Goal: Task Accomplishment & Management: Use online tool/utility

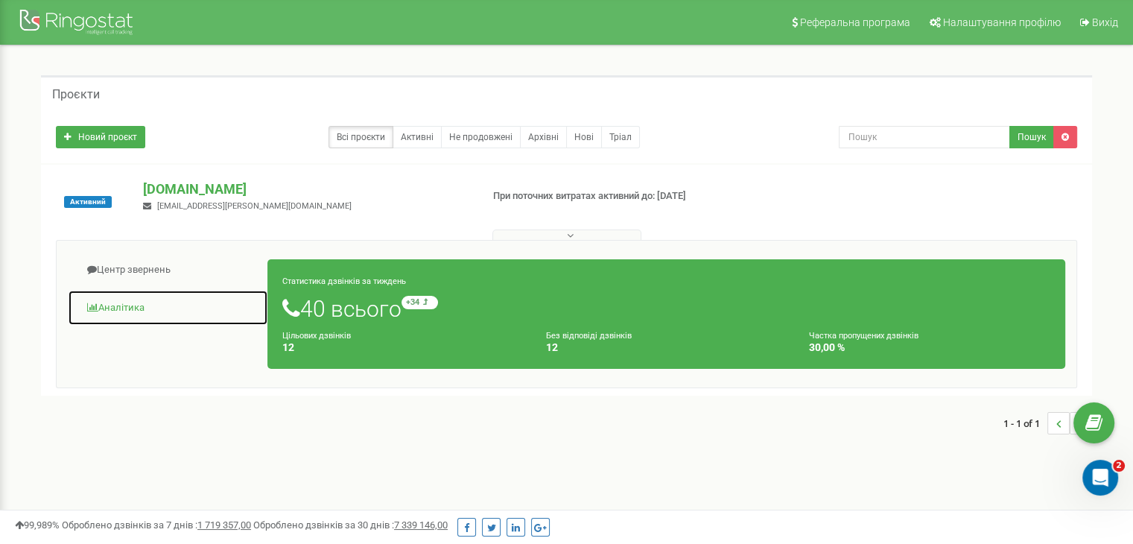
click at [120, 308] on link "Аналiтика" at bounding box center [168, 308] width 200 height 37
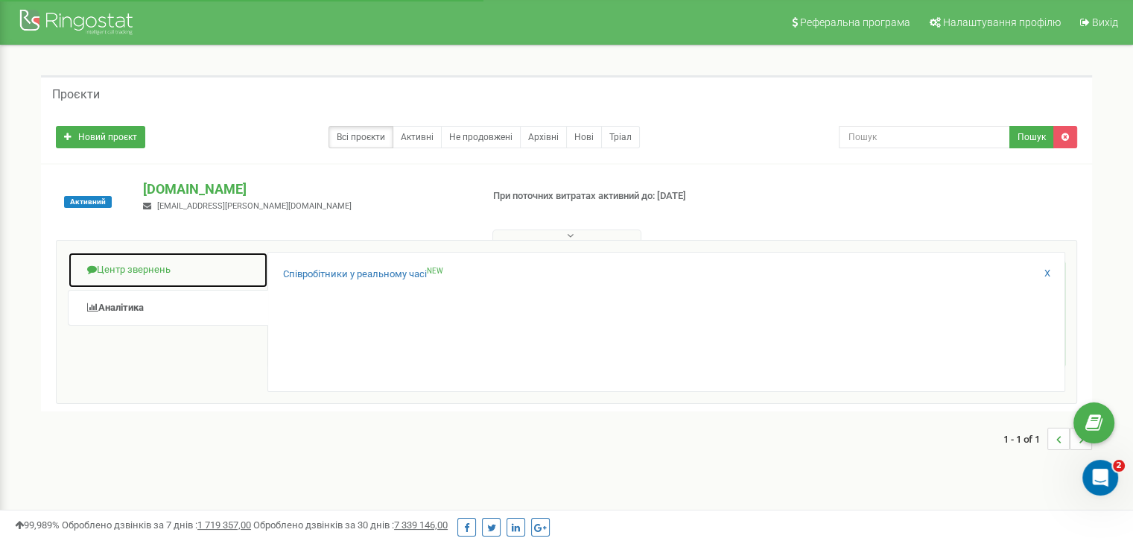
click at [132, 269] on link "Центр звернень" at bounding box center [168, 270] width 200 height 37
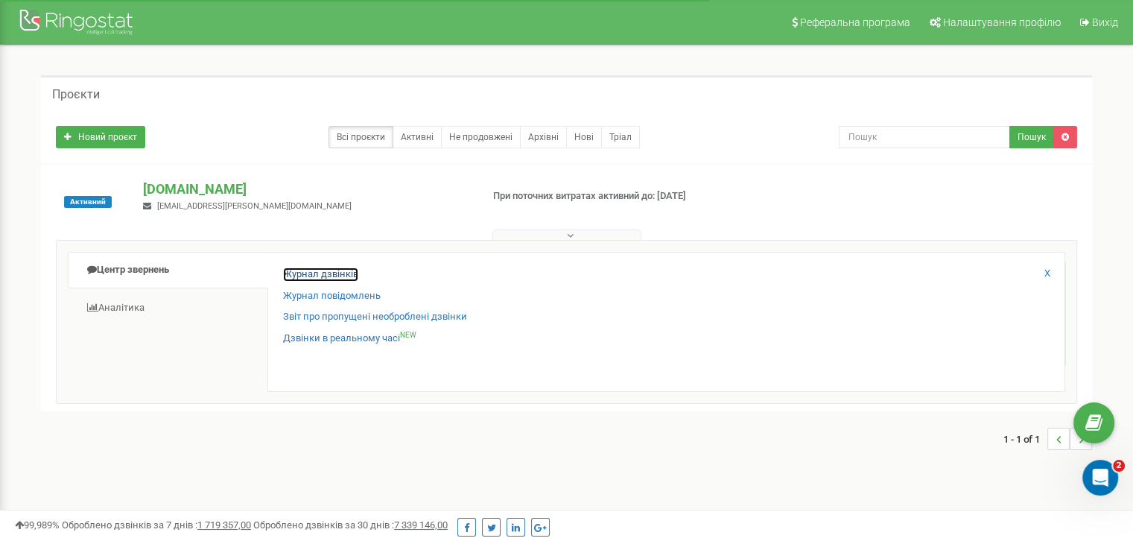
click at [322, 273] on link "Журнал дзвінків" at bounding box center [320, 274] width 75 height 14
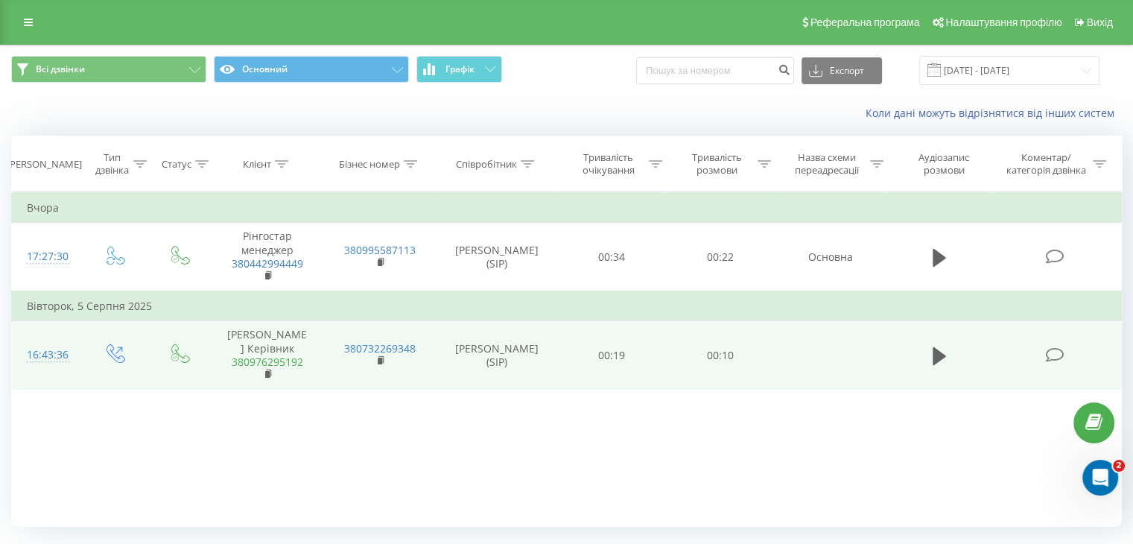
click at [256, 358] on link "380976295192" at bounding box center [268, 362] width 72 height 14
click at [277, 358] on link "380976295192" at bounding box center [268, 362] width 72 height 14
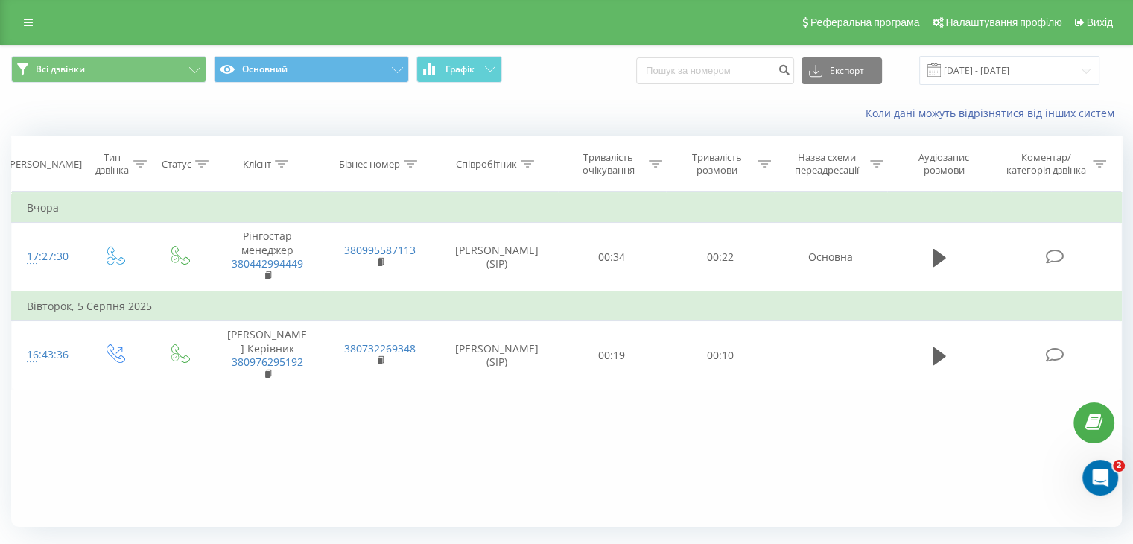
click at [365, 412] on div "Фільтрувати за умовою Дорівнює Введіть значення Скасувати OK Фільтрувати за умо…" at bounding box center [566, 358] width 1111 height 335
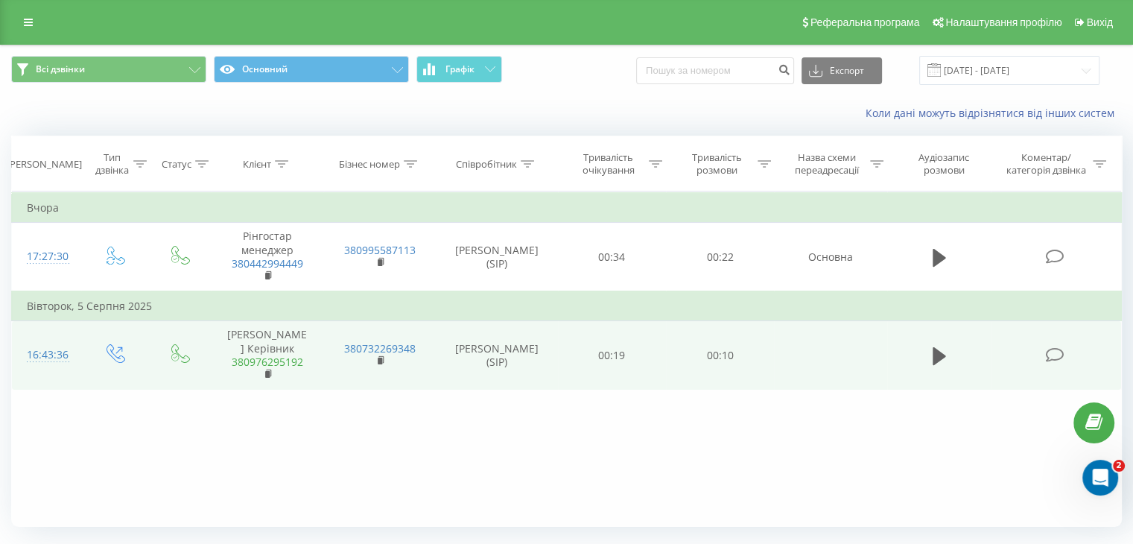
click at [286, 364] on link "380976295192" at bounding box center [268, 362] width 72 height 14
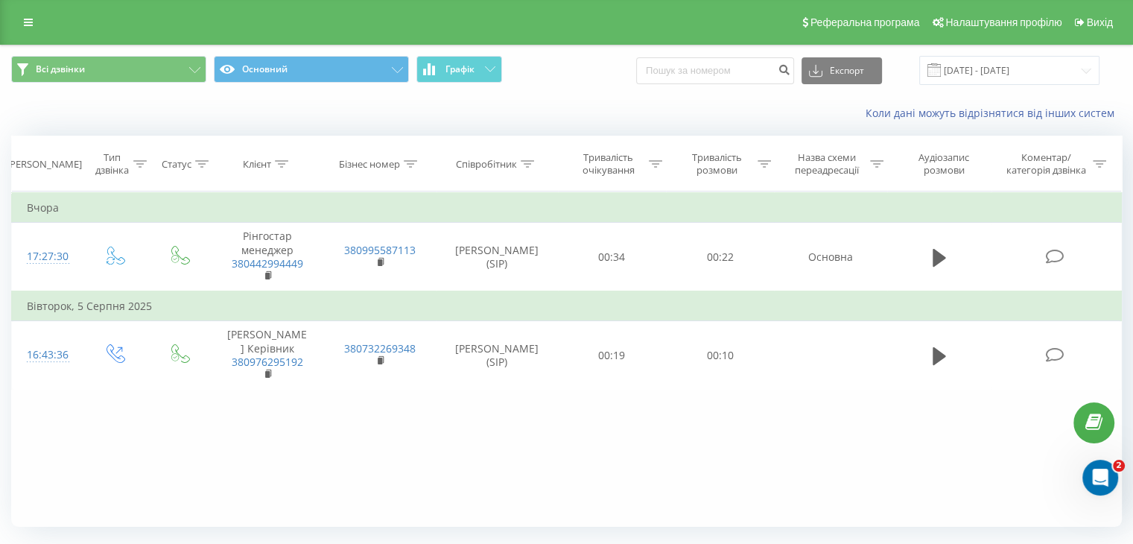
click at [375, 446] on div "Фільтрувати за умовою Дорівнює Введіть значення Скасувати OK Фільтрувати за умо…" at bounding box center [566, 358] width 1111 height 335
click at [16, 22] on link at bounding box center [28, 22] width 27 height 21
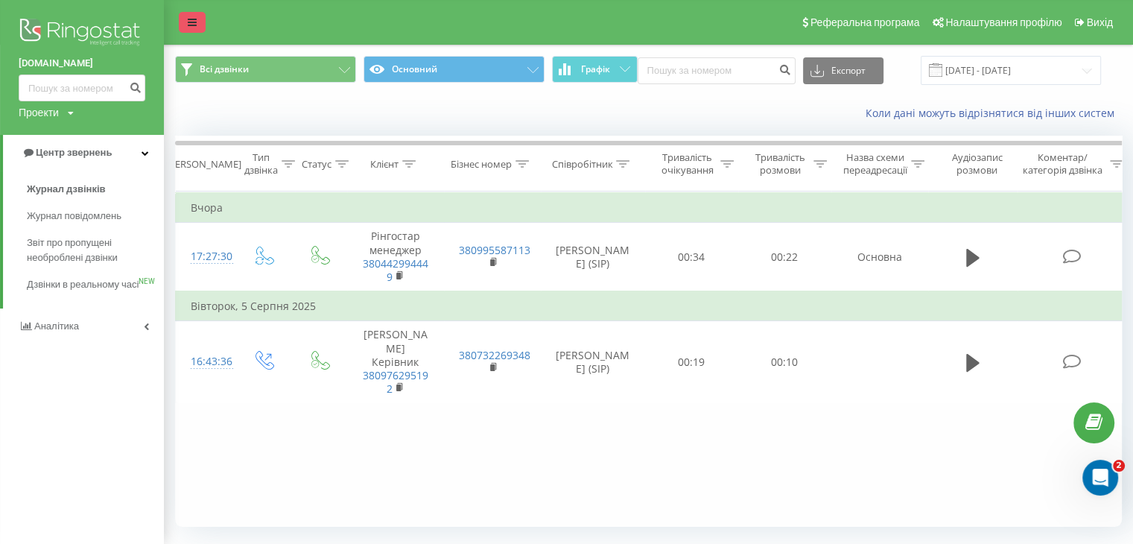
click at [16, 22] on div "[DOMAIN_NAME] Проекти [DOMAIN_NAME]" at bounding box center [82, 67] width 164 height 135
click at [473, 498] on div "Фільтрувати за умовою Дорівнює Введіть значення Скасувати OK Фільтрувати за умо…" at bounding box center [648, 358] width 947 height 335
click at [195, 23] on icon at bounding box center [192, 22] width 9 height 10
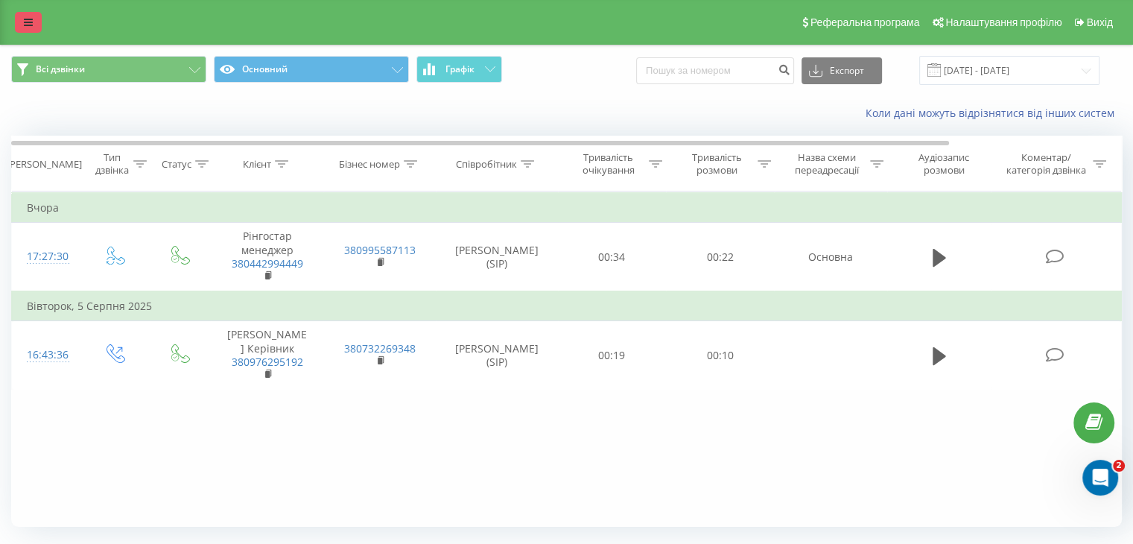
click at [31, 31] on link at bounding box center [28, 22] width 27 height 21
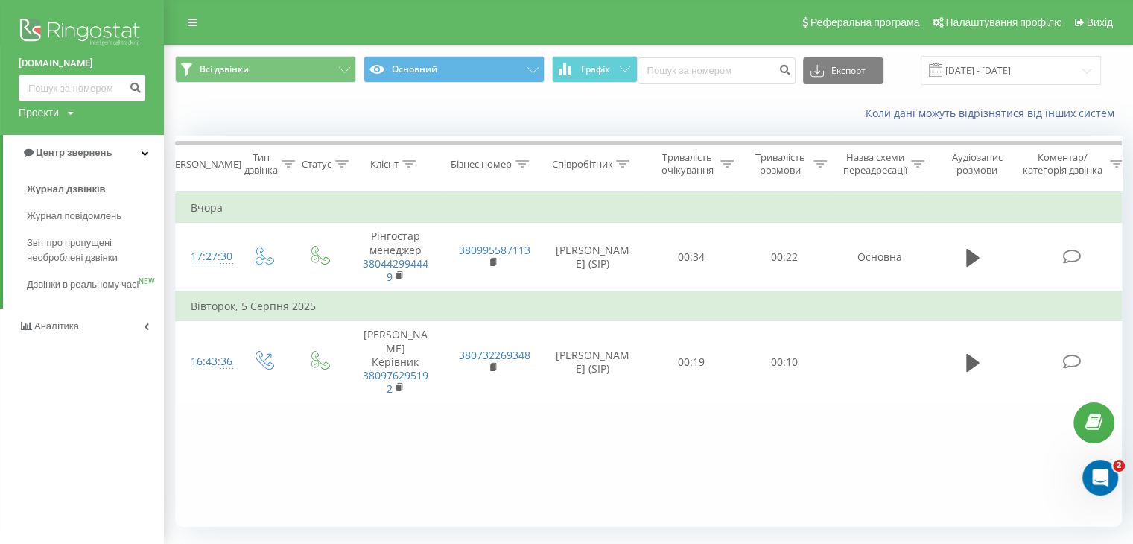
click at [83, 340] on link "Аналiтика" at bounding box center [82, 326] width 164 height 36
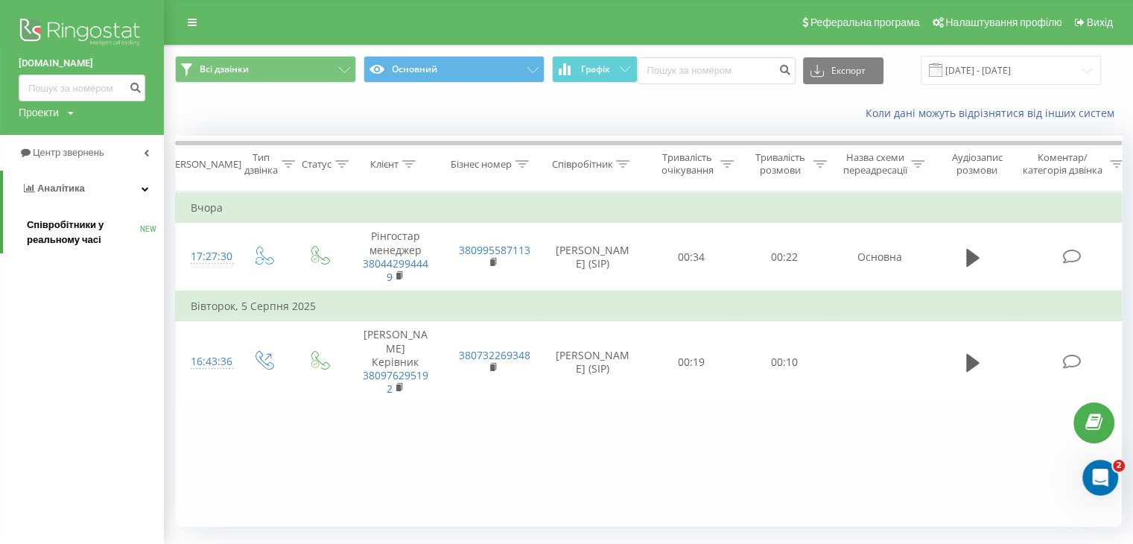
click at [110, 237] on span "Співробітники у реальному часі" at bounding box center [83, 233] width 113 height 30
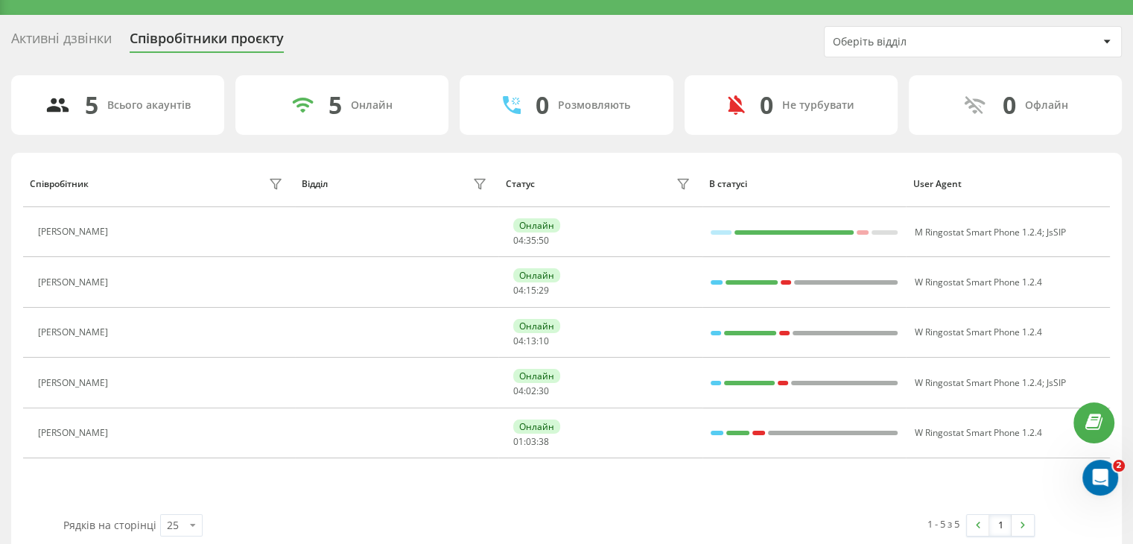
scroll to position [48, 0]
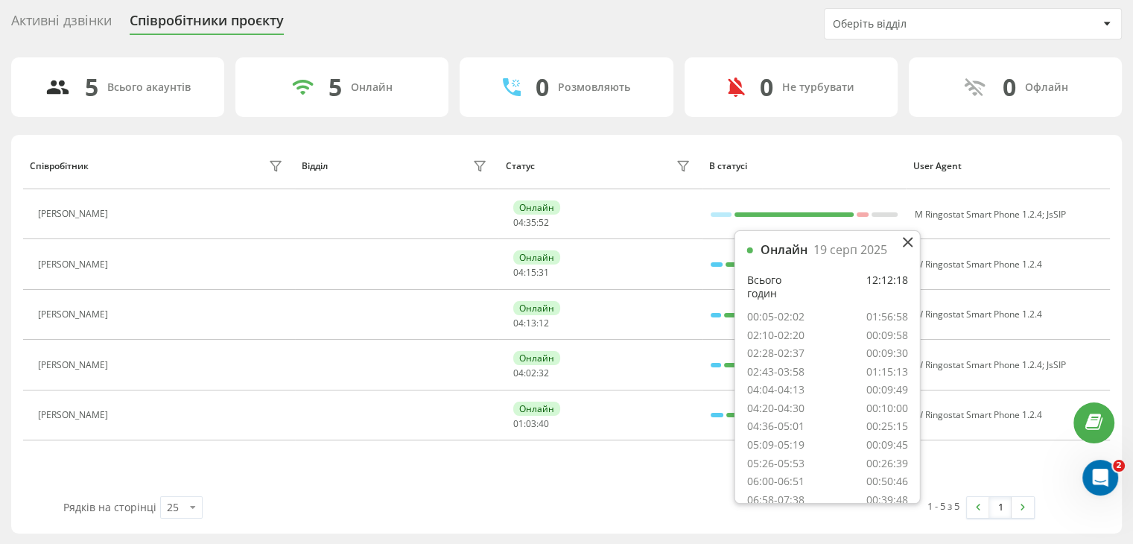
click at [519, 515] on div "Рядків на сторінці 25 10 25 50 100" at bounding box center [301, 507] width 496 height 43
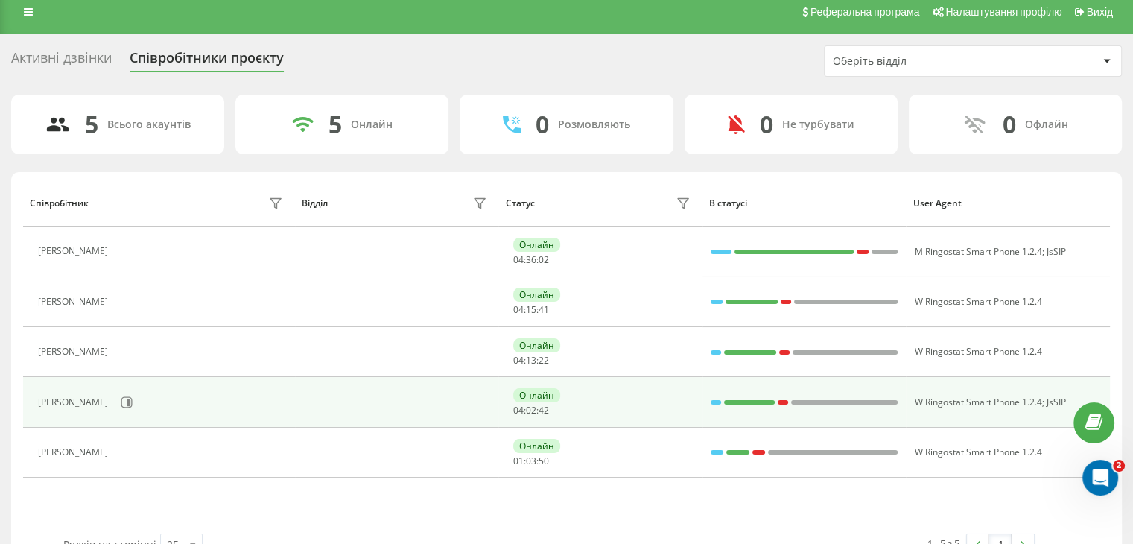
scroll to position [0, 0]
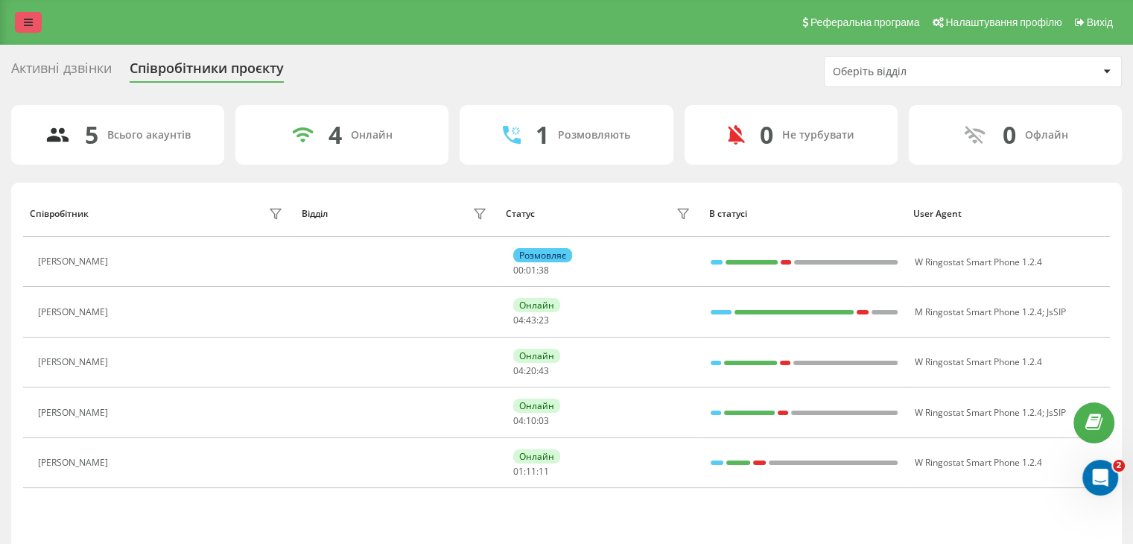
click at [23, 25] on link at bounding box center [28, 22] width 27 height 21
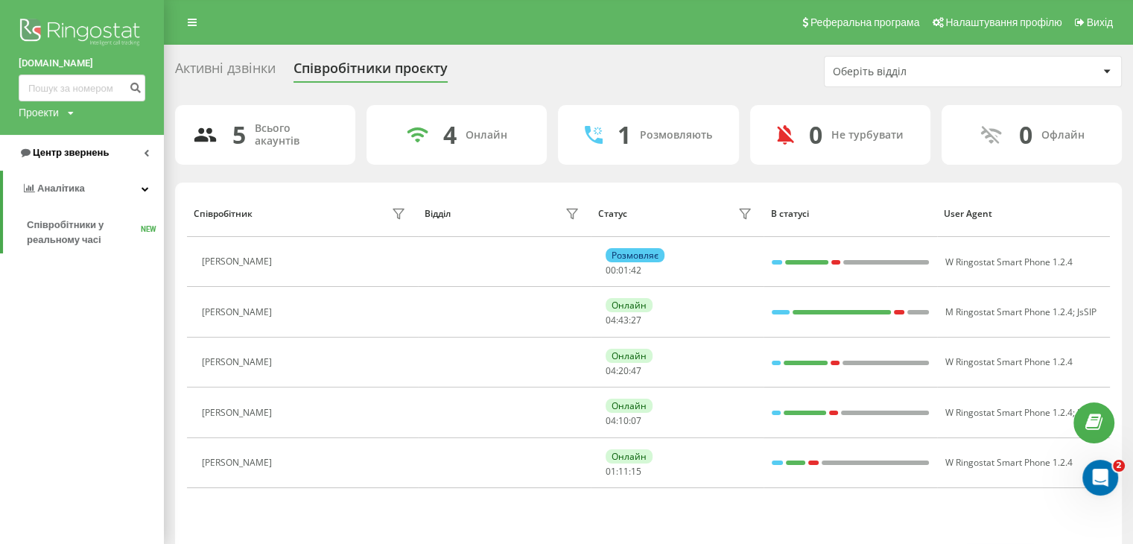
click at [79, 148] on span "Центр звернень" at bounding box center [71, 152] width 76 height 11
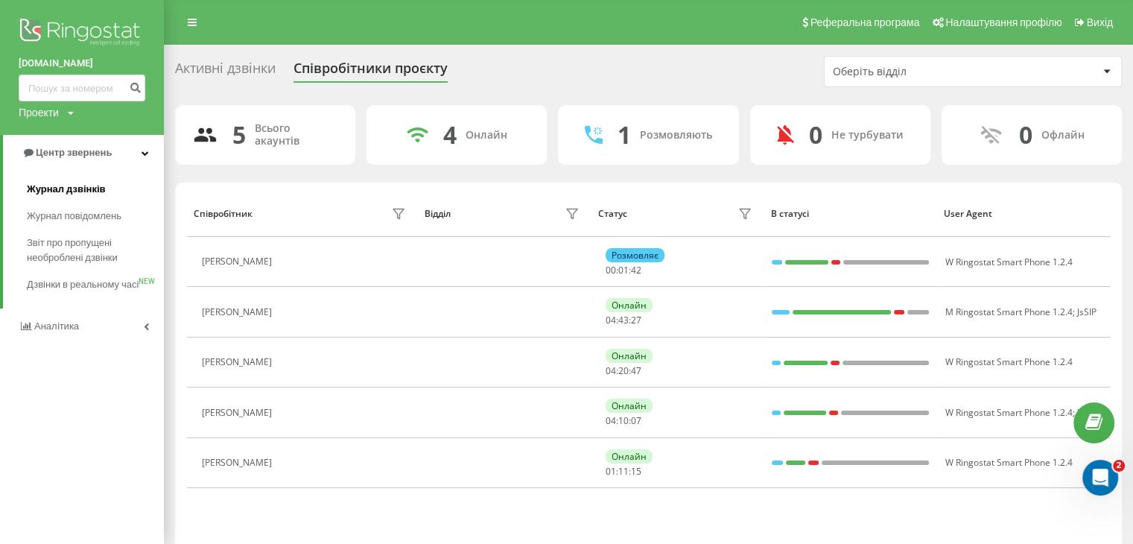
click at [92, 188] on span "Журнал дзвінків" at bounding box center [66, 189] width 79 height 15
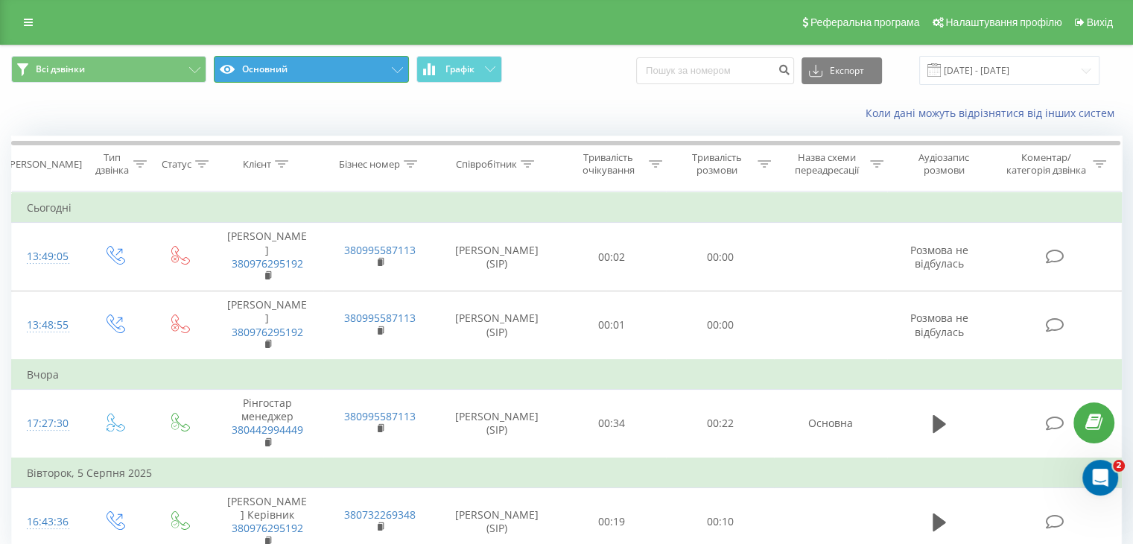
click at [352, 77] on button "Основний" at bounding box center [311, 69] width 195 height 27
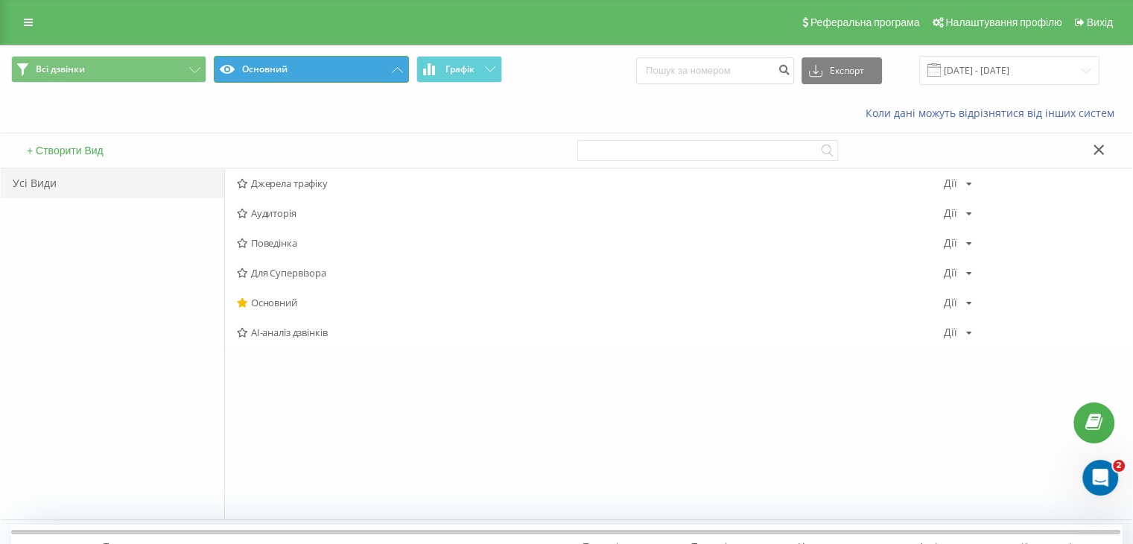
click at [354, 73] on button "Основний" at bounding box center [311, 69] width 195 height 27
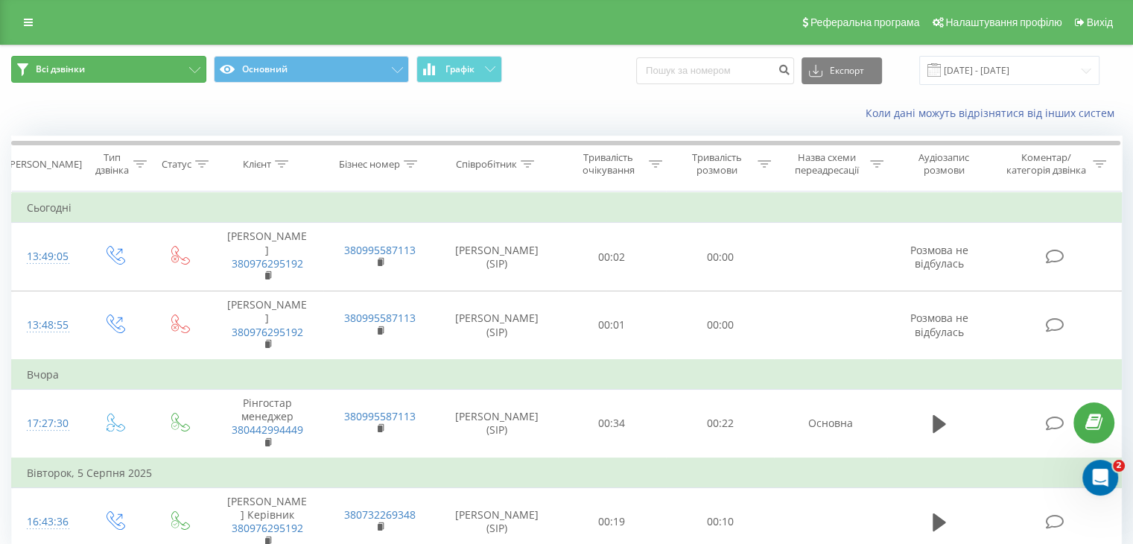
click at [162, 63] on button "Всі дзвінки" at bounding box center [108, 69] width 195 height 27
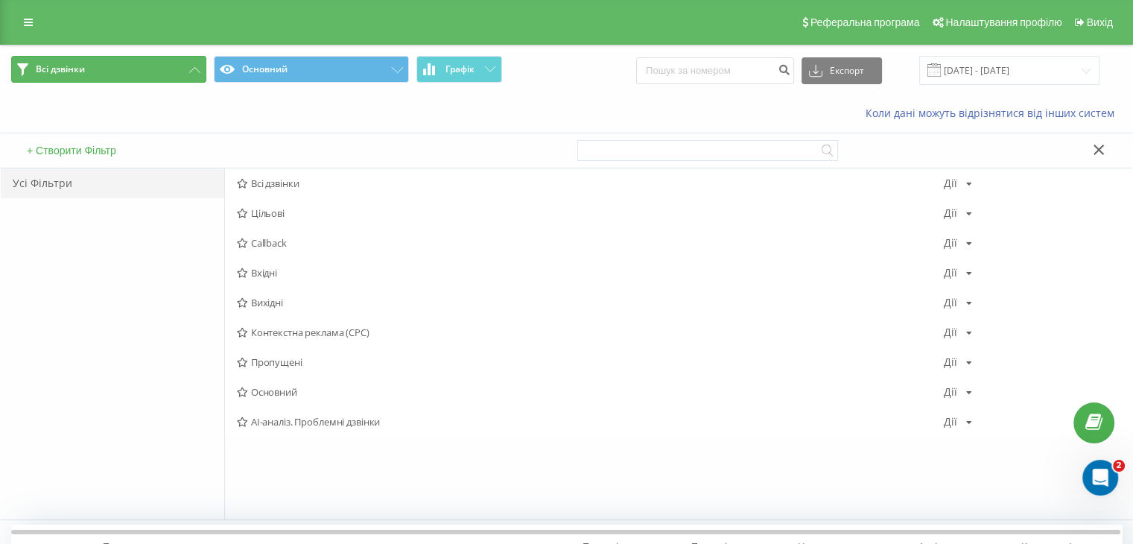
click at [162, 63] on button "Всі дзвінки" at bounding box center [108, 69] width 195 height 27
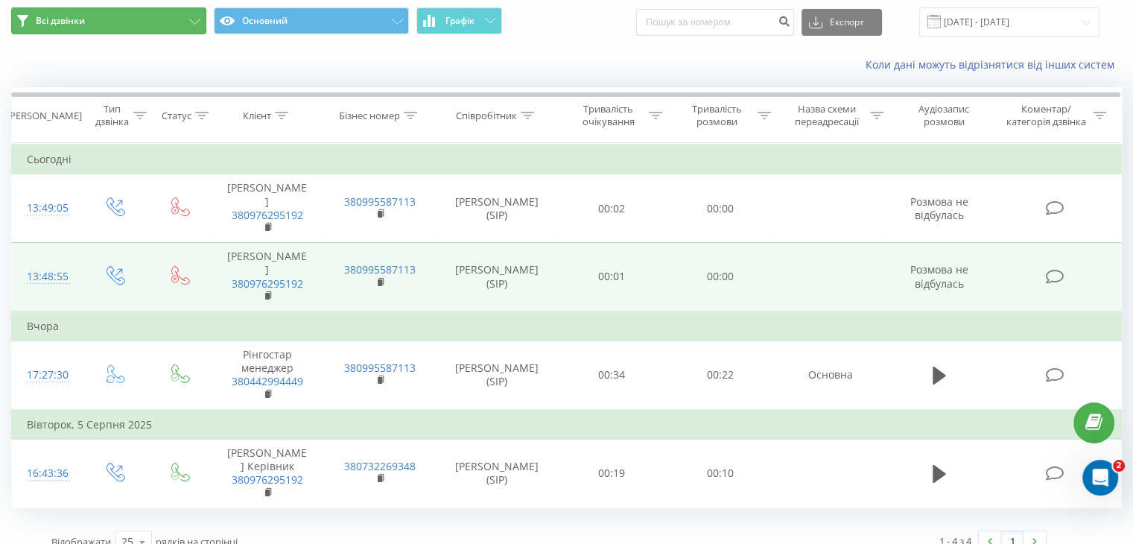
scroll to position [66, 0]
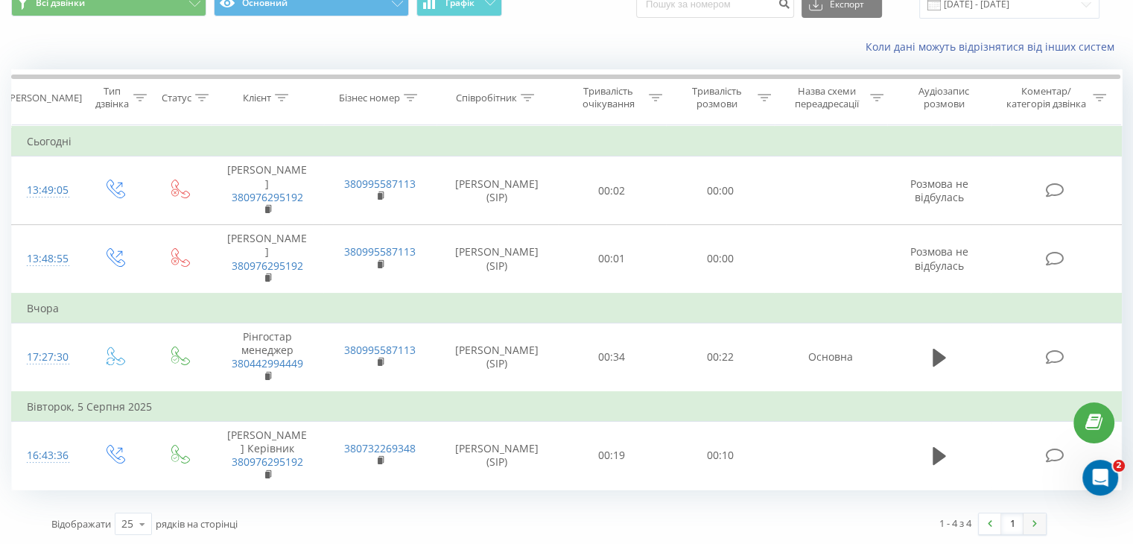
click at [1042, 519] on link at bounding box center [1035, 523] width 22 height 21
click at [1039, 519] on link at bounding box center [1035, 523] width 22 height 21
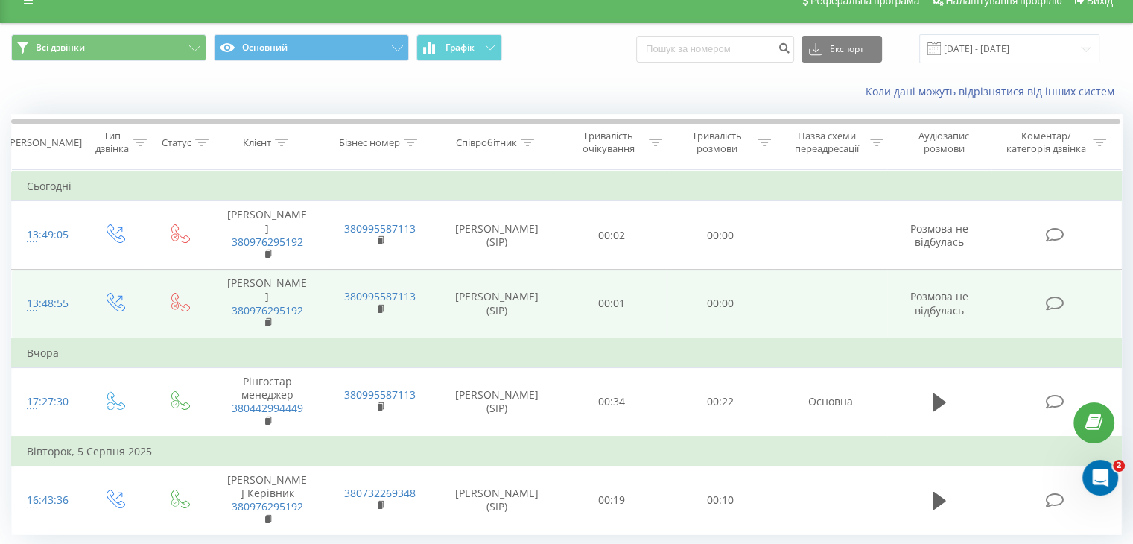
scroll to position [0, 0]
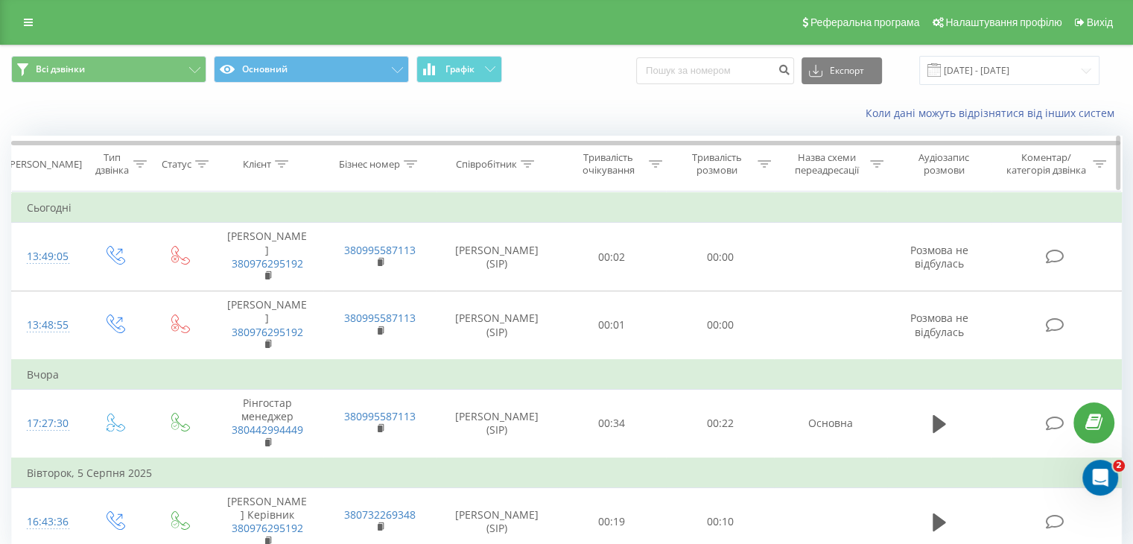
click at [523, 164] on icon at bounding box center [527, 163] width 13 height 7
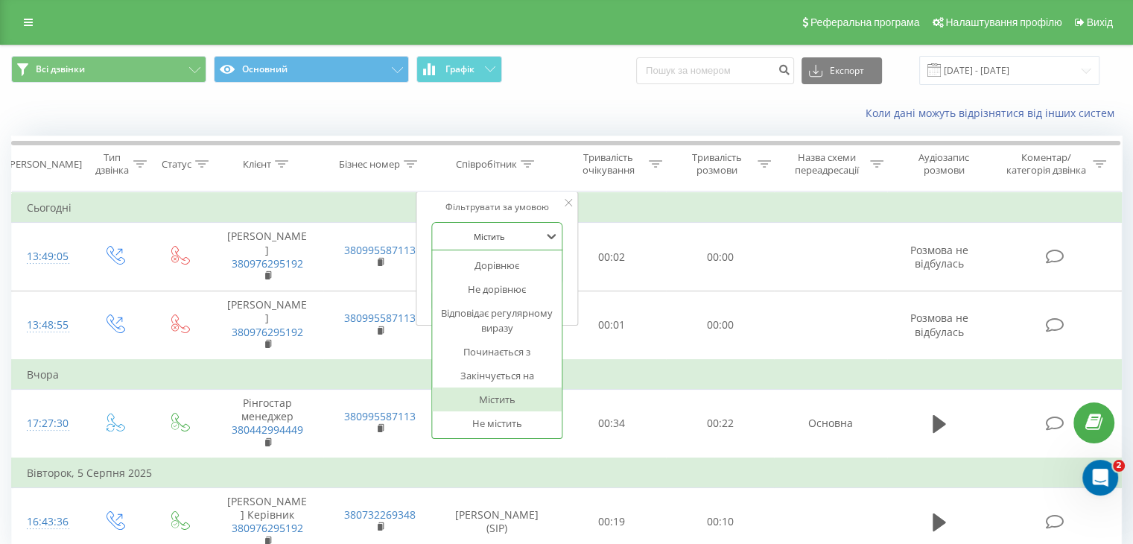
click at [524, 236] on div at bounding box center [489, 236] width 106 height 14
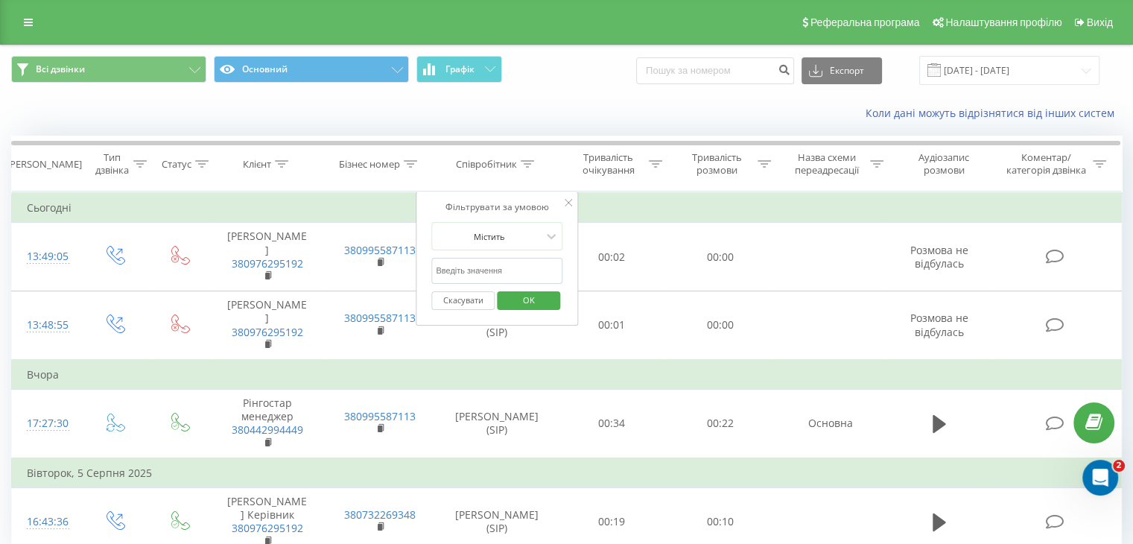
click at [519, 264] on input "text" at bounding box center [496, 271] width 131 height 26
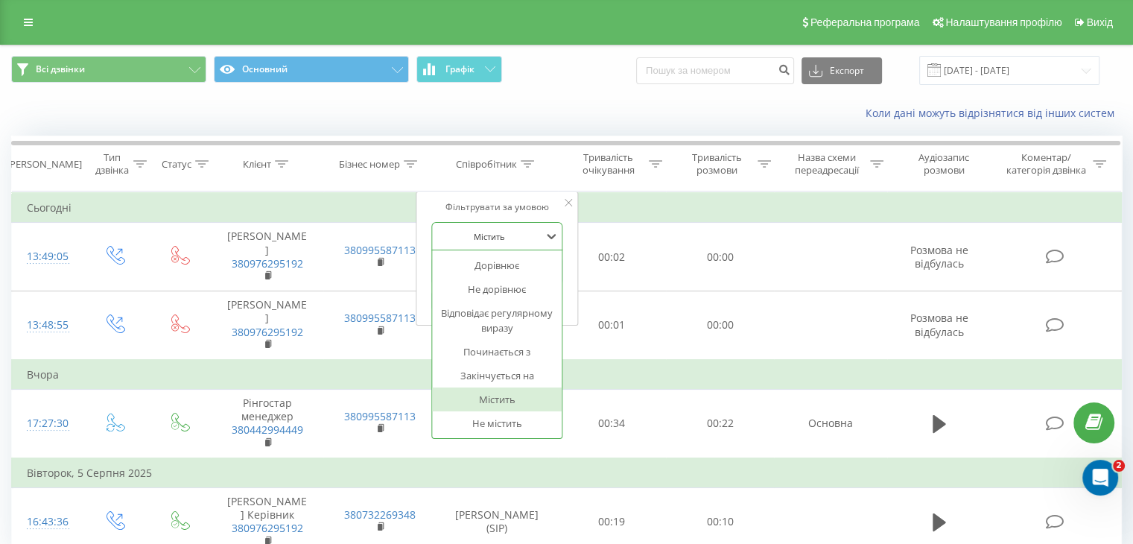
click at [513, 229] on div at bounding box center [489, 236] width 106 height 14
click at [565, 197] on div at bounding box center [568, 203] width 7 height 15
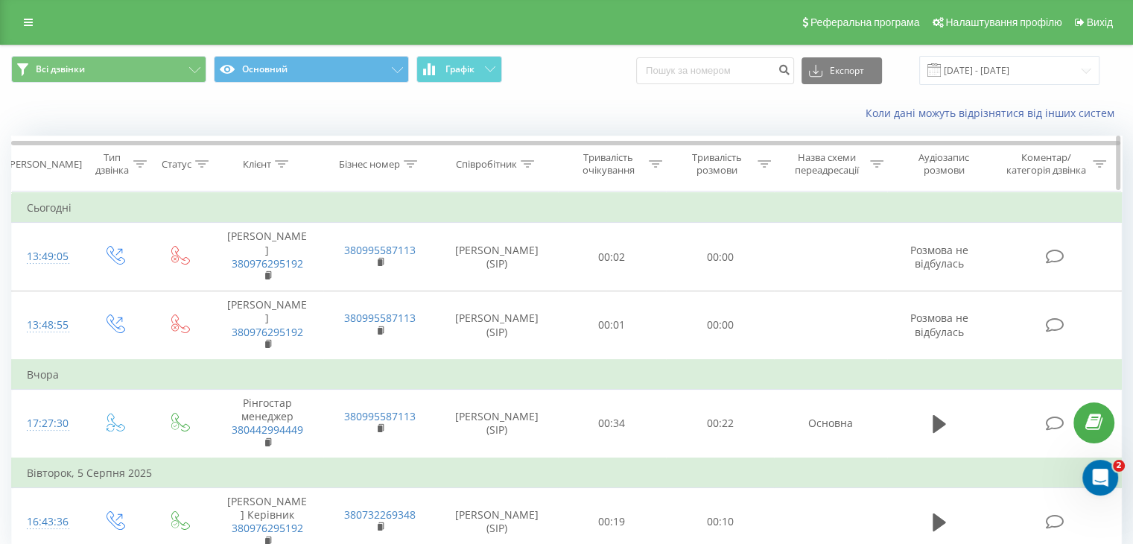
click at [260, 167] on div "Клієнт" at bounding box center [257, 164] width 28 height 13
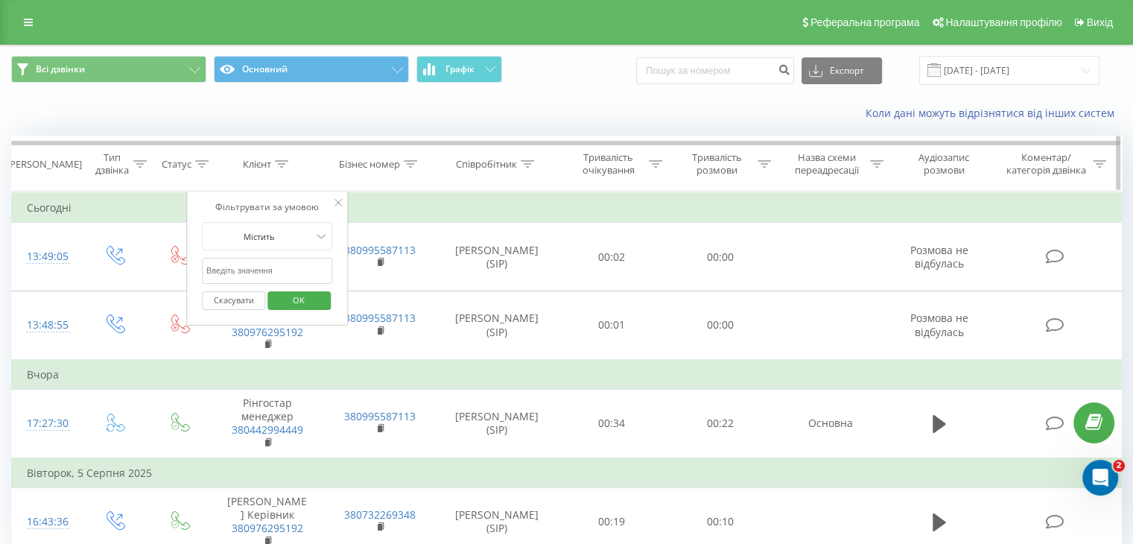
click at [260, 167] on div "Клієнт" at bounding box center [257, 164] width 28 height 13
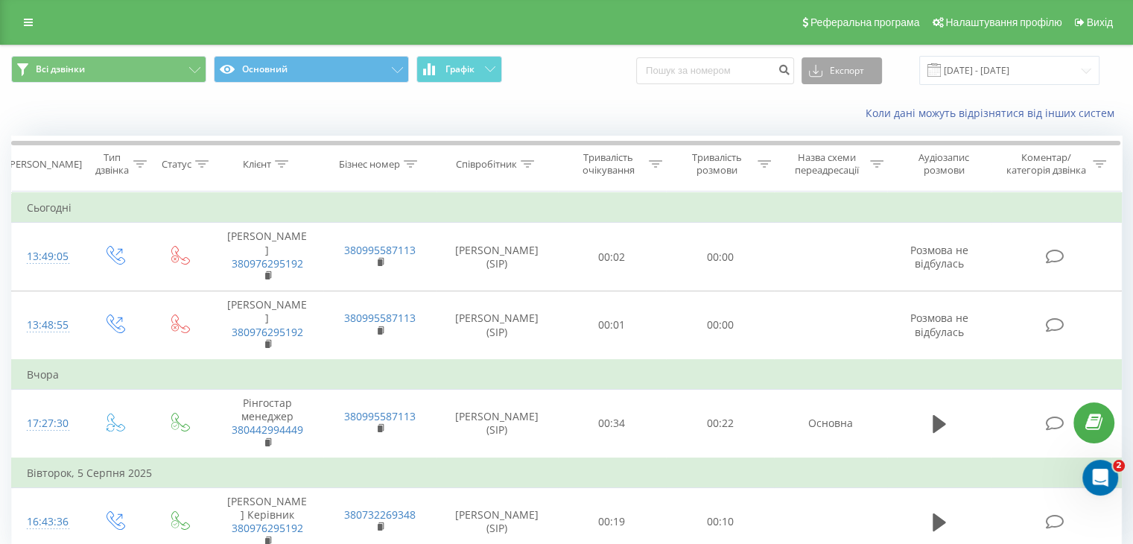
click at [859, 75] on button "Експорт" at bounding box center [842, 70] width 80 height 27
click at [670, 118] on div "Коли дані можуть відрізнятися вiд інших систем" at bounding box center [778, 113] width 707 height 15
click at [469, 77] on button "Графік" at bounding box center [459, 69] width 86 height 27
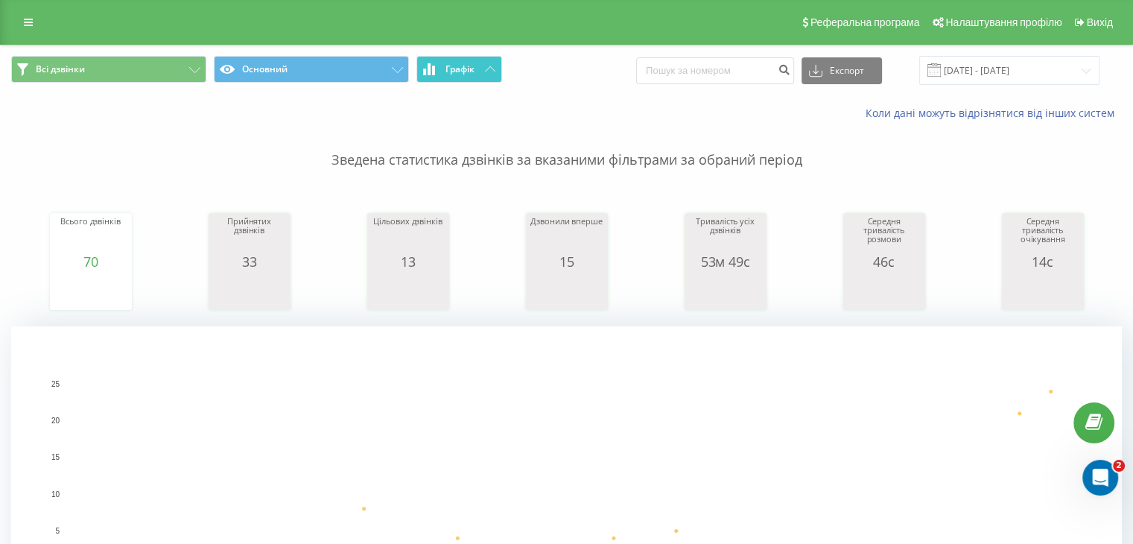
click at [483, 75] on button "Графік" at bounding box center [459, 69] width 86 height 27
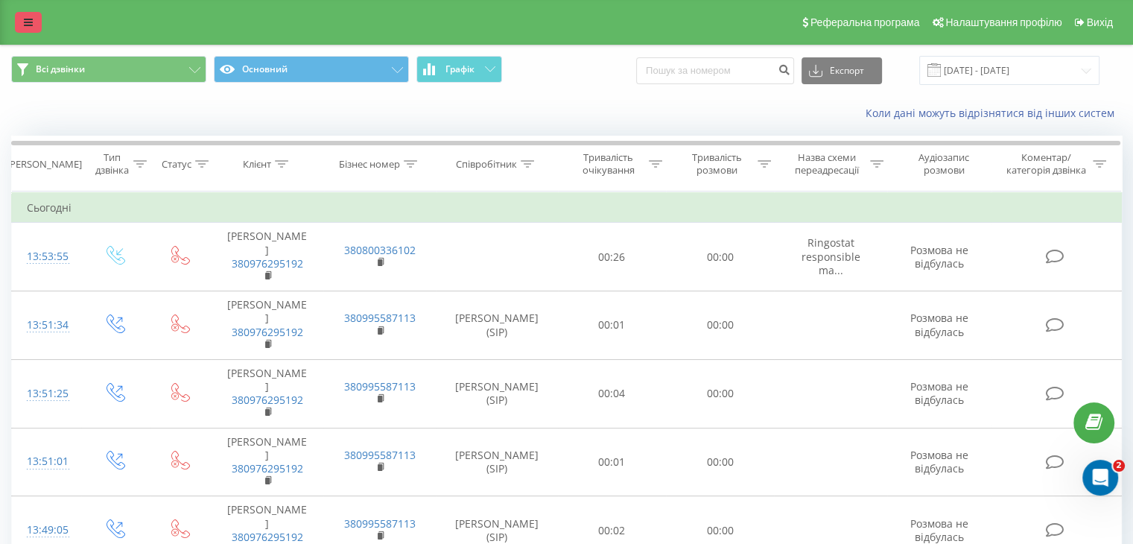
click at [33, 31] on link at bounding box center [28, 22] width 27 height 21
